Goal: Task Accomplishment & Management: Manage account settings

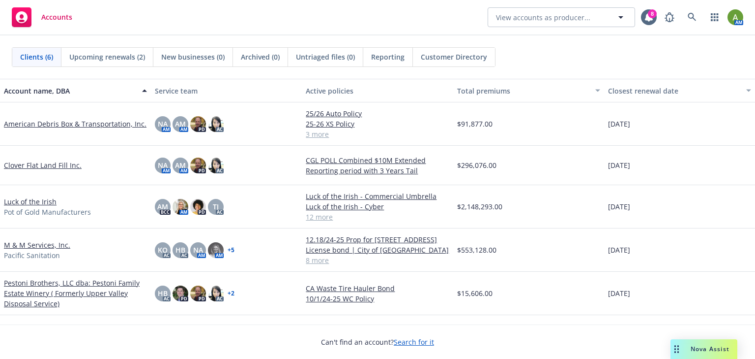
click at [35, 125] on link "American Debris Box & Transportation, Inc." at bounding box center [75, 124] width 143 height 10
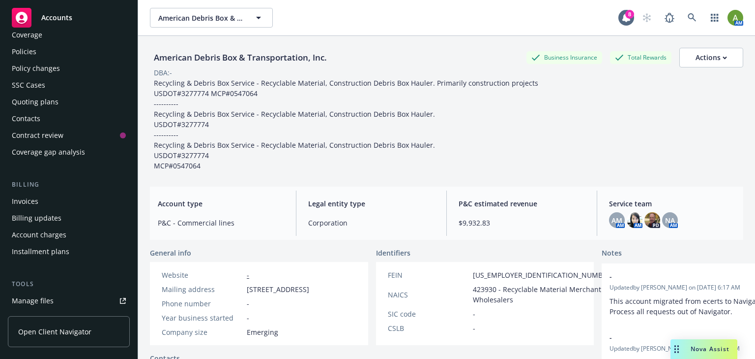
scroll to position [79, 0]
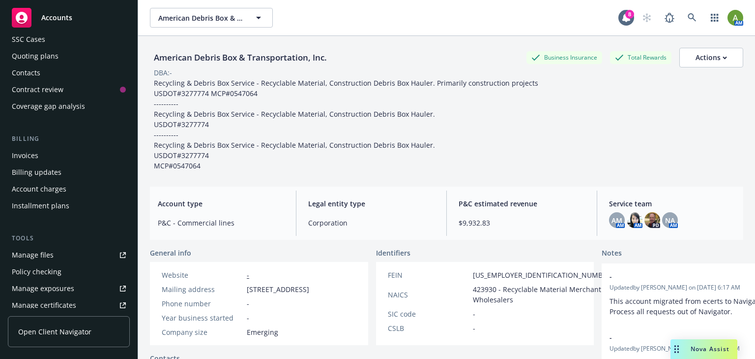
click at [34, 256] on div "Manage files" at bounding box center [33, 255] width 42 height 16
